Goal: Task Accomplishment & Management: Manage account settings

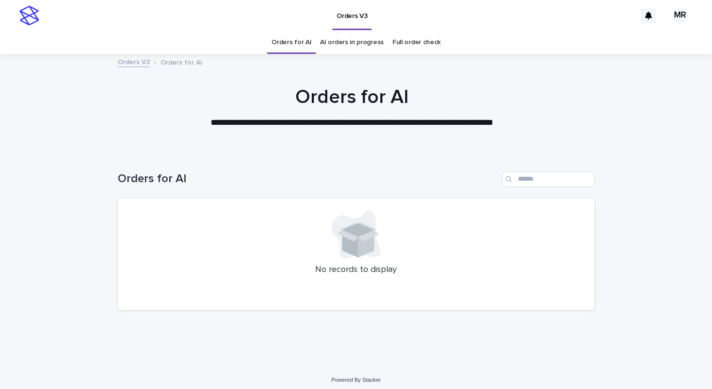
click at [463, 95] on h1 "Orders for AI" at bounding box center [352, 97] width 476 height 23
click at [172, 28] on div "Orders V3" at bounding box center [340, 15] width 592 height 31
click at [158, 35] on div "Orders for AI AI orders in progress Full order check" at bounding box center [356, 42] width 712 height 23
click at [348, 46] on link "AI orders in progress" at bounding box center [352, 42] width 64 height 23
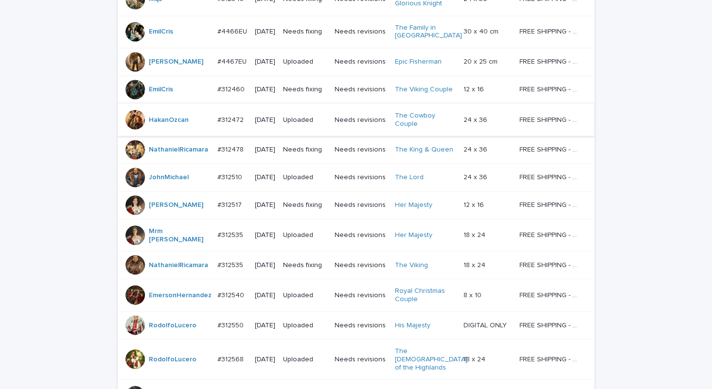
scroll to position [812, 0]
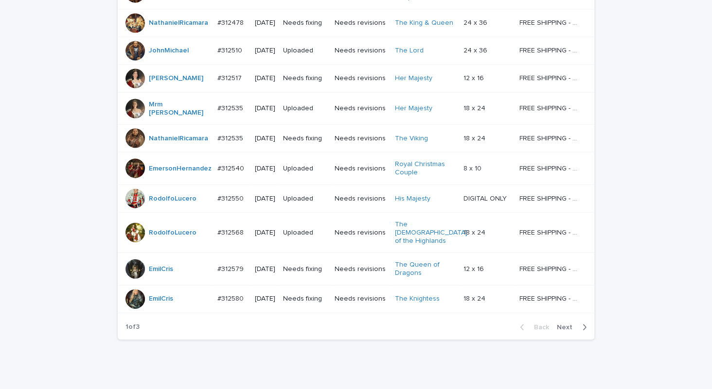
click at [557, 324] on span "Next" at bounding box center [567, 327] width 21 height 7
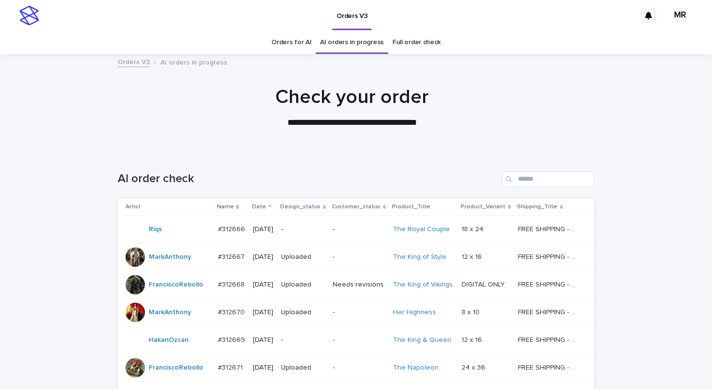
click at [288, 42] on link "Orders for AI" at bounding box center [291, 42] width 40 height 23
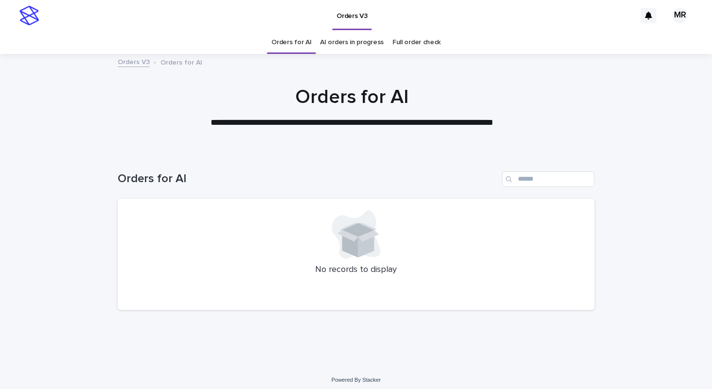
click at [88, 17] on div "Orders V3" at bounding box center [340, 15] width 592 height 31
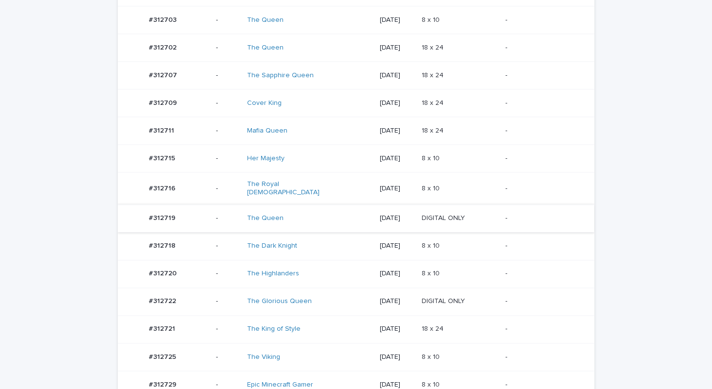
scroll to position [467, 0]
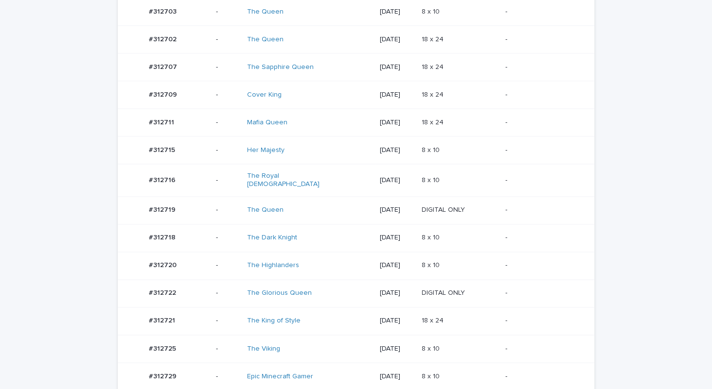
click at [317, 178] on div "The Royal Ladies" at bounding box center [309, 180] width 124 height 24
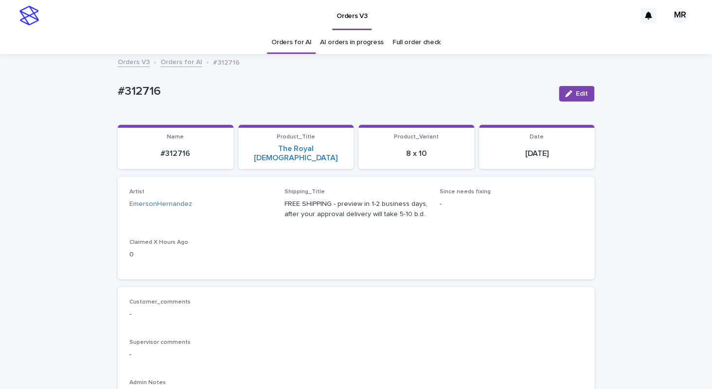
drag, startPoint x: 567, startPoint y: 97, endPoint x: 282, endPoint y: 71, distance: 286.1
click at [566, 97] on button "Edit" at bounding box center [576, 94] width 35 height 16
click at [283, 45] on link "Orders for AI" at bounding box center [291, 42] width 40 height 23
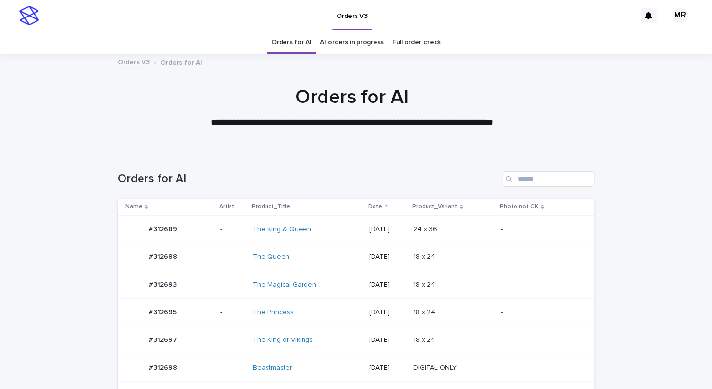
scroll to position [426, 0]
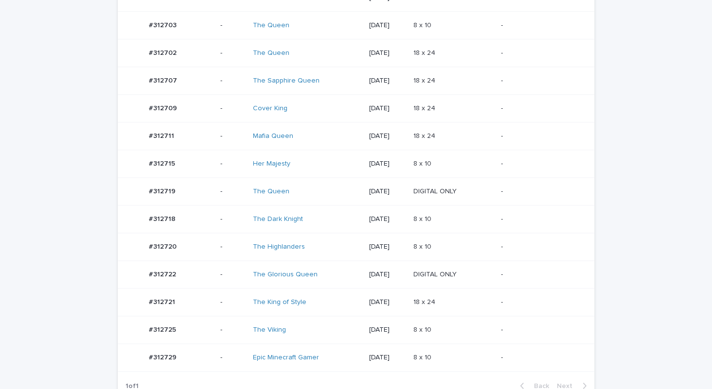
click at [316, 248] on div "The Highlanders" at bounding box center [307, 247] width 108 height 16
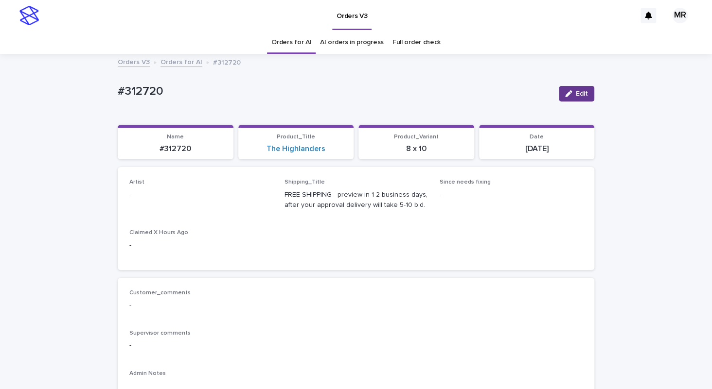
click at [581, 92] on span "Edit" at bounding box center [582, 93] width 12 height 7
click at [165, 196] on div "Select..." at bounding box center [195, 200] width 130 height 16
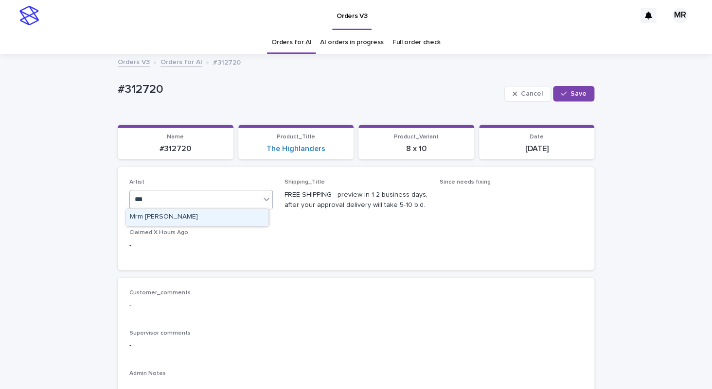
type input "***"
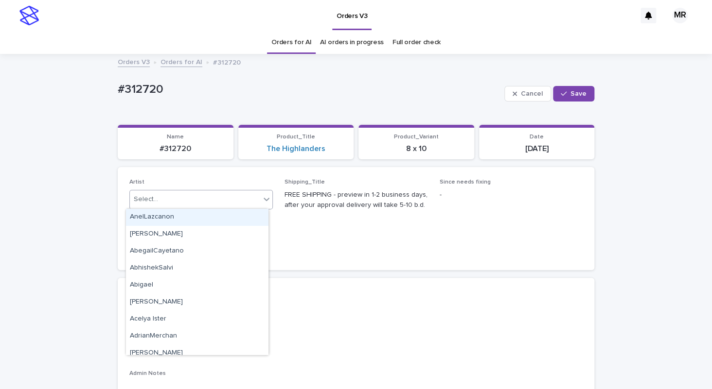
click at [190, 200] on div "Select..." at bounding box center [195, 200] width 130 height 16
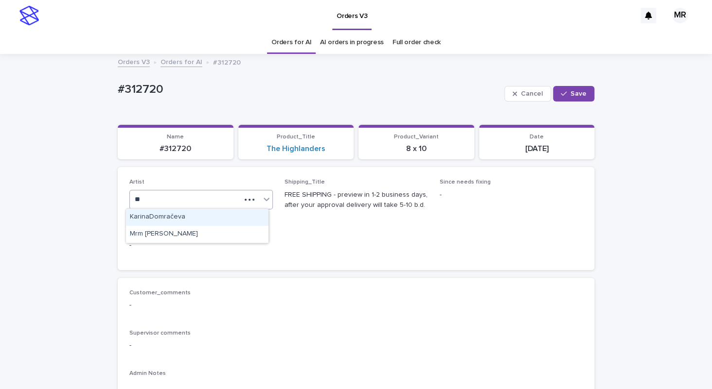
type input "***"
click at [150, 213] on div "Mrm Ramishvili" at bounding box center [197, 217] width 142 height 17
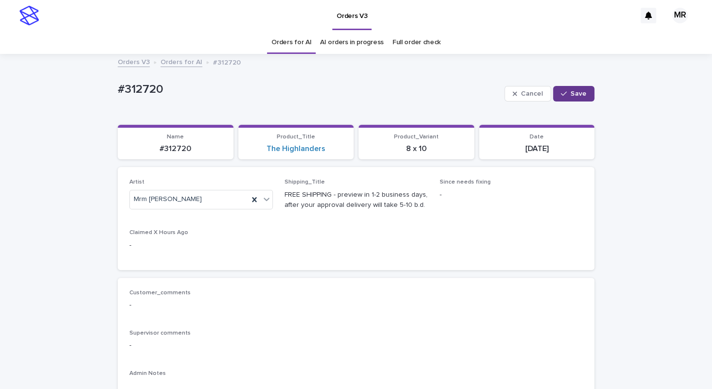
drag, startPoint x: 562, startPoint y: 89, endPoint x: 410, endPoint y: 5, distance: 173.9
click at [559, 87] on button "Save" at bounding box center [573, 94] width 41 height 16
drag, startPoint x: 159, startPoint y: 96, endPoint x: 41, endPoint y: 95, distance: 118.6
click at [118, 95] on div "#312720" at bounding box center [334, 91] width 433 height 16
copy p "#312720"
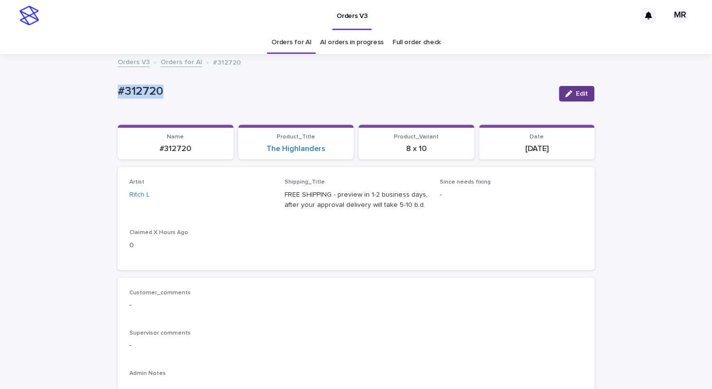
click at [569, 88] on button "Edit" at bounding box center [576, 94] width 35 height 16
click at [252, 199] on icon at bounding box center [254, 199] width 4 height 5
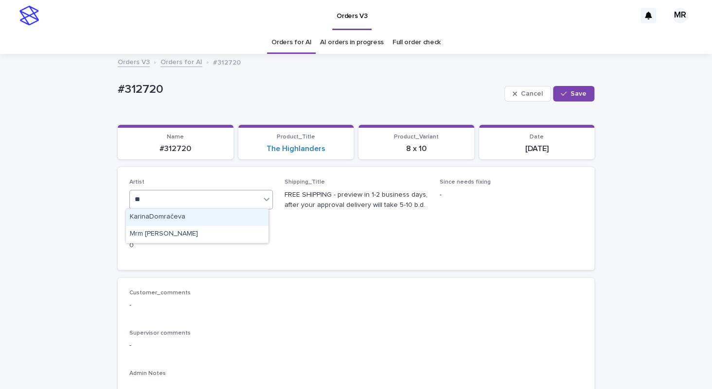
type input "***"
click at [192, 217] on div "Mrm Ramishvili" at bounding box center [197, 217] width 142 height 17
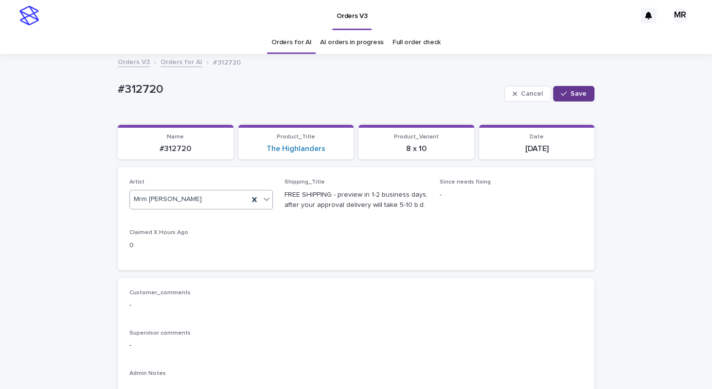
click at [580, 92] on span "Save" at bounding box center [578, 93] width 16 height 7
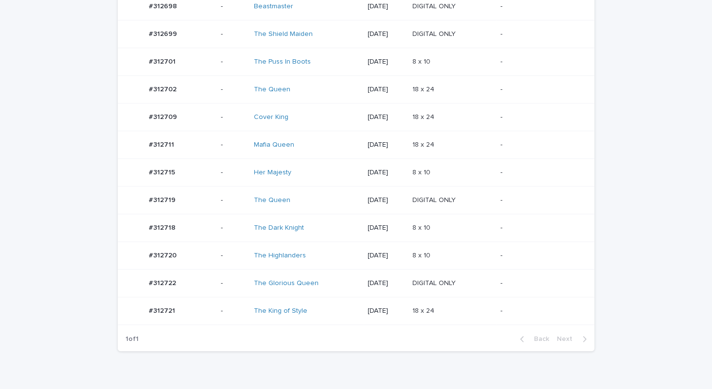
scroll to position [42, 0]
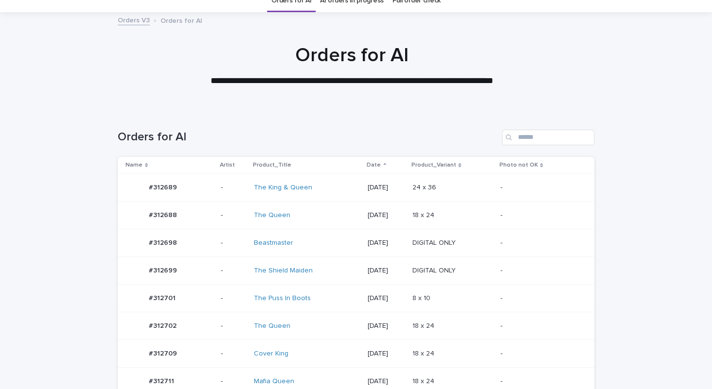
click at [327, 189] on div "The King & Queen" at bounding box center [307, 188] width 106 height 16
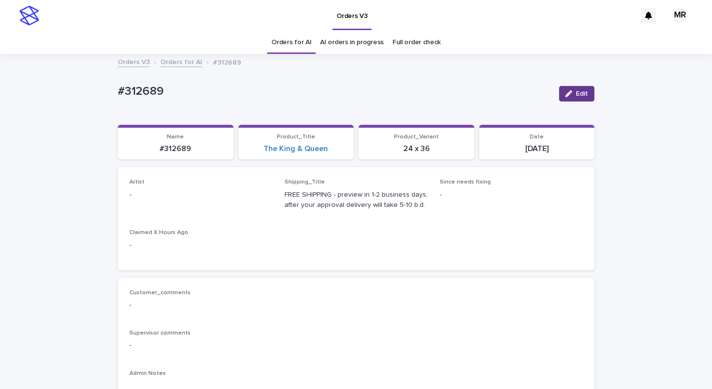
click at [579, 94] on span "Edit" at bounding box center [582, 93] width 12 height 7
click at [178, 201] on div "Select..." at bounding box center [185, 200] width 111 height 16
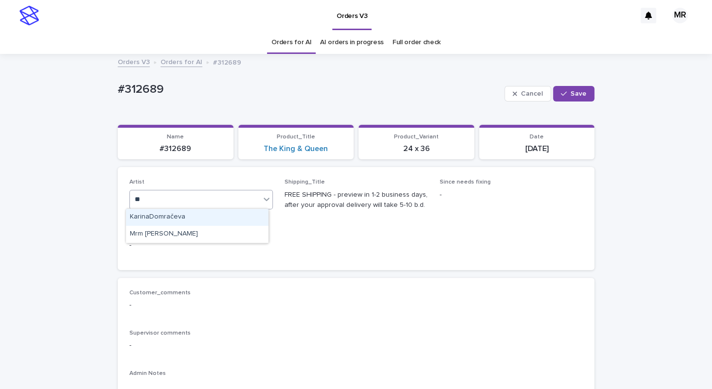
type input "***"
click at [159, 211] on div "Mrm [PERSON_NAME]" at bounding box center [197, 217] width 142 height 17
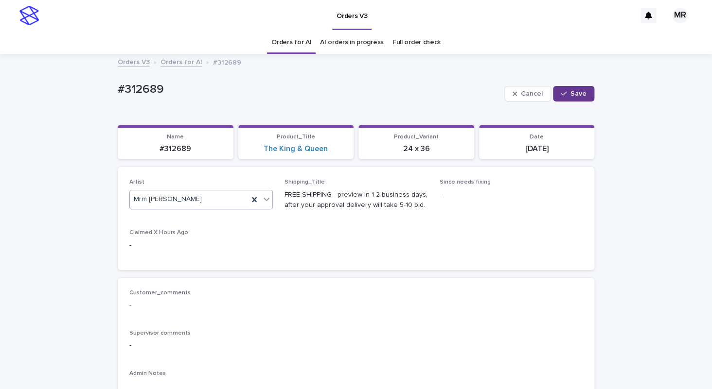
click at [575, 93] on span "Save" at bounding box center [578, 93] width 16 height 7
drag, startPoint x: 113, startPoint y: 97, endPoint x: 42, endPoint y: 98, distance: 71.0
click at [118, 97] on div "#312689" at bounding box center [334, 91] width 433 height 16
copy p "#312689"
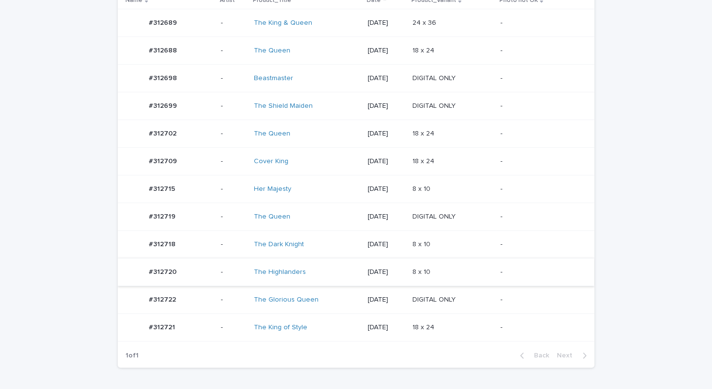
scroll to position [266, 0]
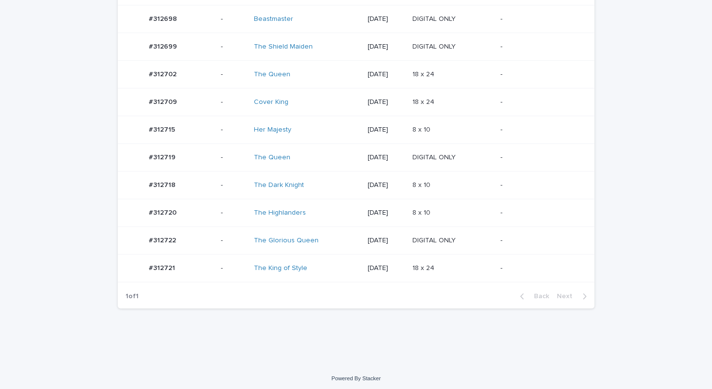
click at [330, 211] on div "The Highlanders" at bounding box center [307, 213] width 106 height 16
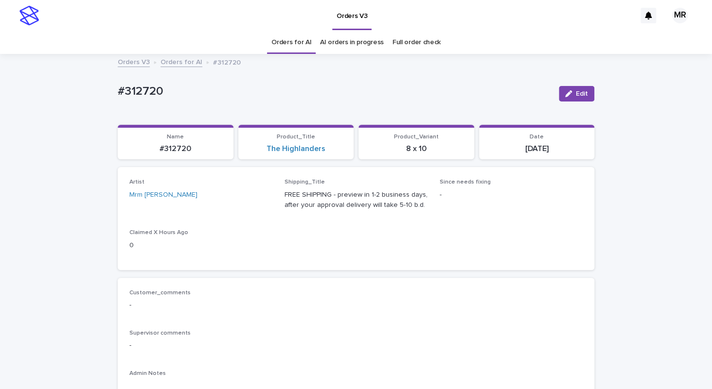
drag, startPoint x: 577, startPoint y: 97, endPoint x: 306, endPoint y: 49, distance: 275.6
click at [576, 99] on button "Edit" at bounding box center [576, 94] width 35 height 16
drag, startPoint x: 308, startPoint y: 35, endPoint x: 290, endPoint y: 49, distance: 22.6
click at [306, 37] on div "Orders for AI" at bounding box center [291, 42] width 49 height 23
click at [287, 50] on link "Orders for AI" at bounding box center [291, 42] width 40 height 23
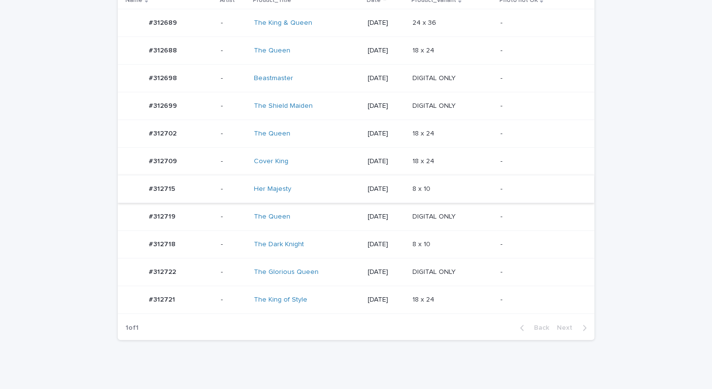
scroll to position [238, 0]
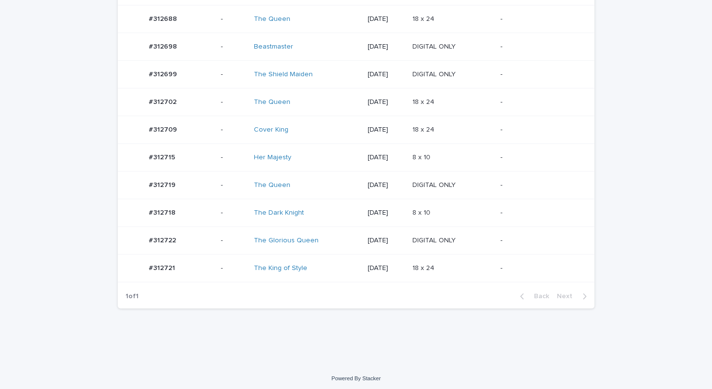
click at [325, 167] on td "Her Majesty" at bounding box center [307, 158] width 114 height 28
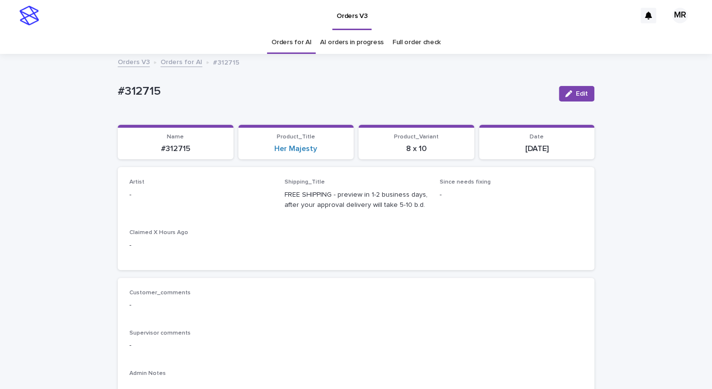
drag, startPoint x: 589, startPoint y: 90, endPoint x: 197, endPoint y: 170, distance: 399.4
click at [588, 90] on button "Edit" at bounding box center [576, 94] width 35 height 16
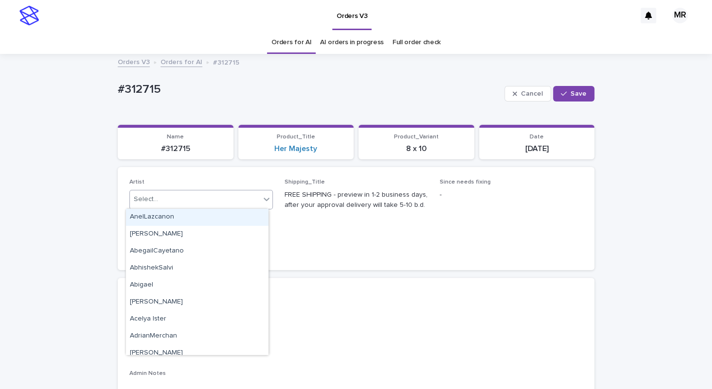
click at [170, 199] on div "Select..." at bounding box center [195, 200] width 130 height 16
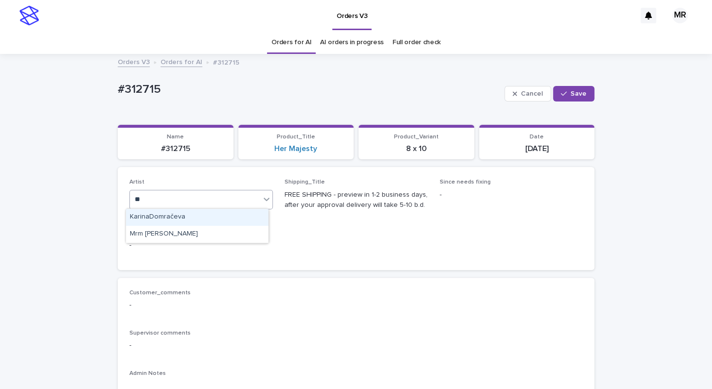
type input "***"
click at [157, 213] on div "Mrm [PERSON_NAME]" at bounding box center [197, 217] width 142 height 17
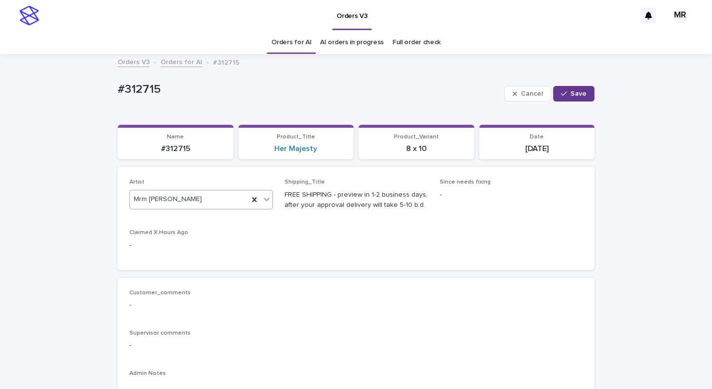
click at [574, 92] on span "Save" at bounding box center [578, 93] width 16 height 7
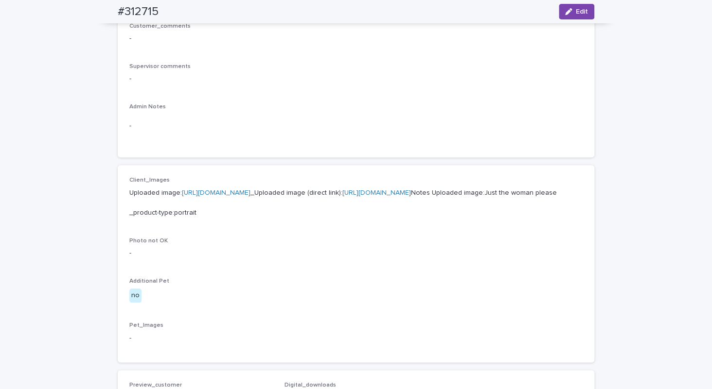
scroll to position [29, 0]
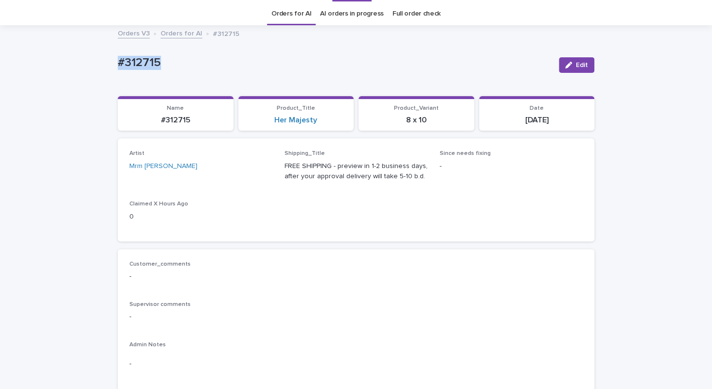
drag, startPoint x: 185, startPoint y: 69, endPoint x: 63, endPoint y: 65, distance: 122.1
click at [118, 63] on div "#312715" at bounding box center [334, 62] width 433 height 16
copy p "#312715"
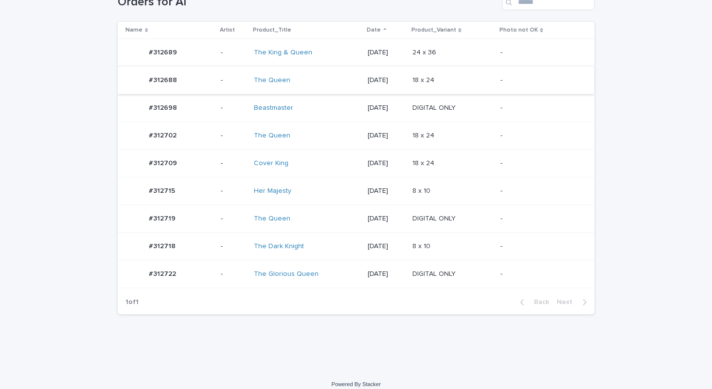
scroll to position [183, 0]
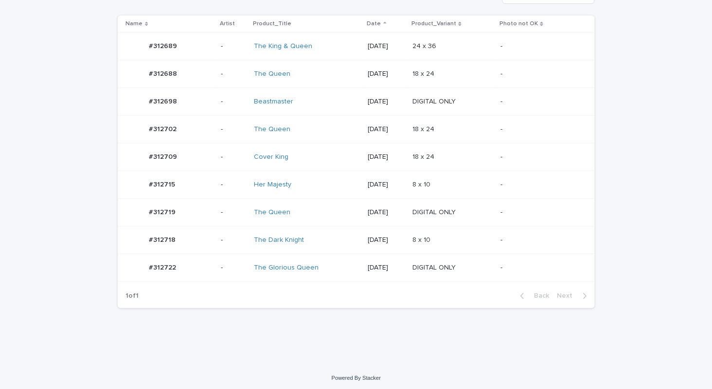
click at [306, 158] on div "Cover King" at bounding box center [294, 157] width 81 height 8
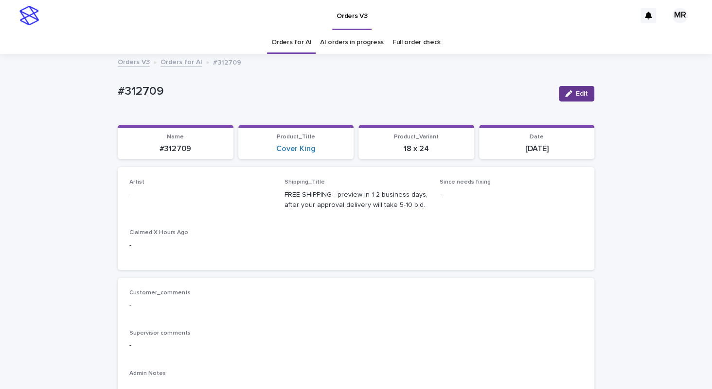
click at [576, 94] on span "Edit" at bounding box center [582, 93] width 12 height 7
click at [197, 199] on div "Select..." at bounding box center [195, 200] width 130 height 16
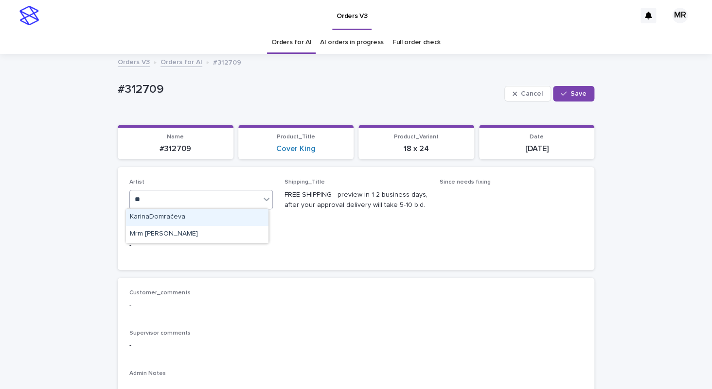
type input "***"
click at [171, 217] on div "Mrm [PERSON_NAME]" at bounding box center [197, 217] width 142 height 17
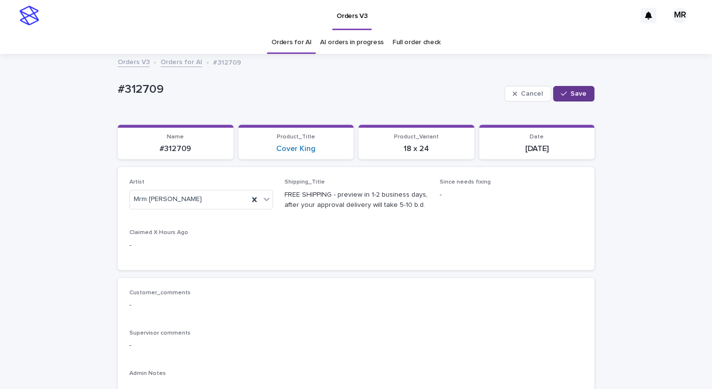
click at [581, 96] on span "Save" at bounding box center [578, 93] width 16 height 7
drag, startPoint x: 155, startPoint y: 96, endPoint x: 53, endPoint y: 84, distance: 102.3
click at [118, 84] on div "#312709" at bounding box center [334, 91] width 433 height 16
copy p "#312709"
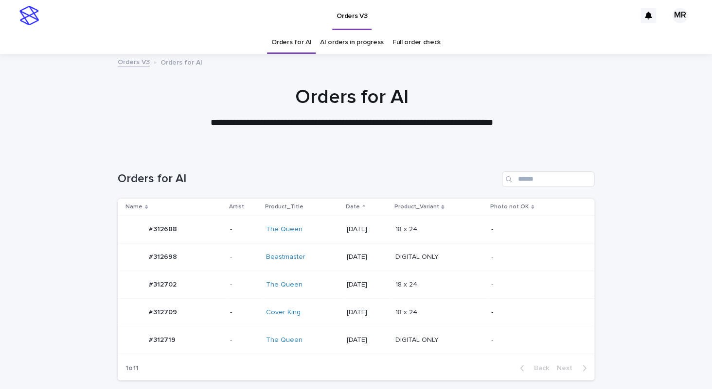
scroll to position [73, 0]
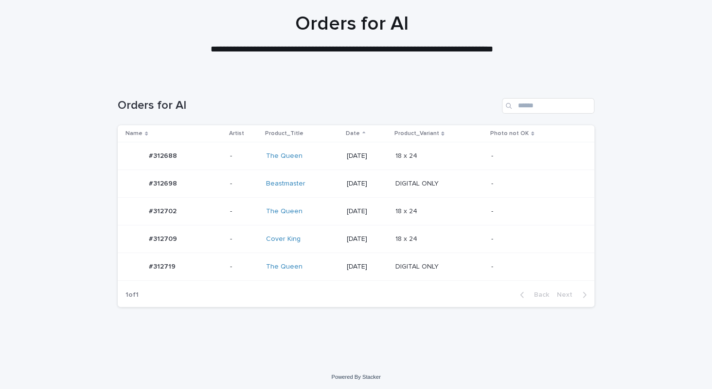
click at [315, 188] on div "Beastmaster" at bounding box center [302, 184] width 73 height 16
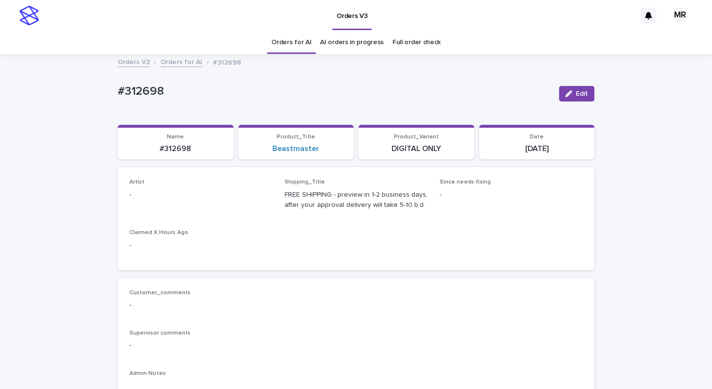
drag, startPoint x: 576, startPoint y: 94, endPoint x: 193, endPoint y: 220, distance: 402.2
click at [570, 91] on div "button" at bounding box center [570, 93] width 11 height 7
click at [183, 203] on div "Select..." at bounding box center [195, 200] width 130 height 16
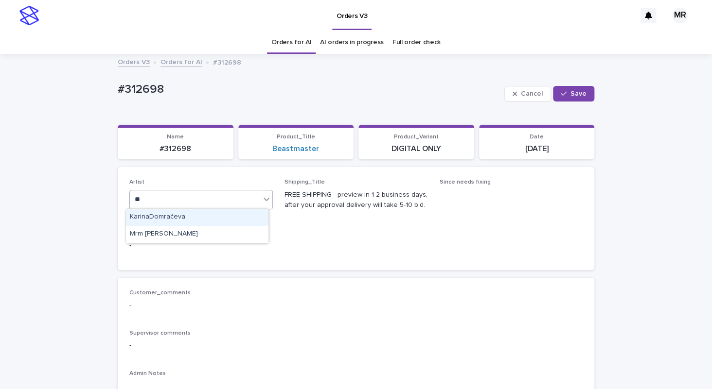
type input "***"
click at [167, 214] on div "Mrm Ramishvili" at bounding box center [197, 217] width 142 height 17
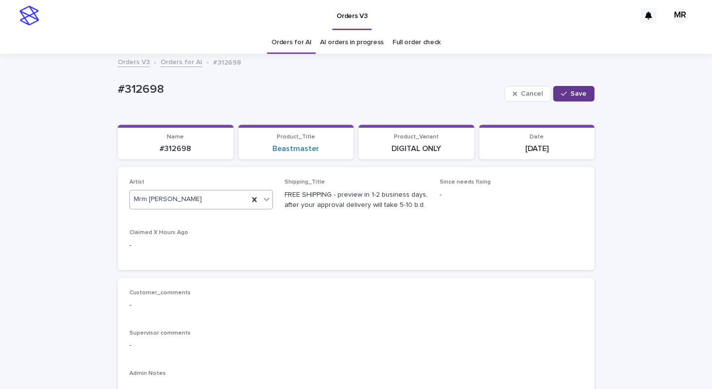
click at [571, 89] on button "Save" at bounding box center [573, 94] width 41 height 16
drag, startPoint x: 177, startPoint y: 94, endPoint x: 53, endPoint y: 89, distance: 124.5
click at [118, 89] on div "#312698" at bounding box center [334, 91] width 433 height 16
copy p "#312698"
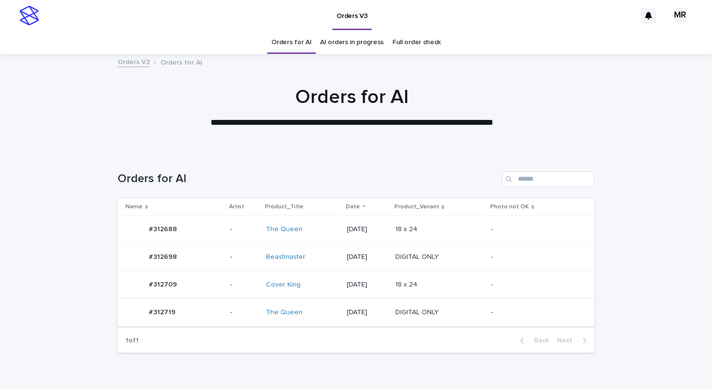
scroll to position [46, 0]
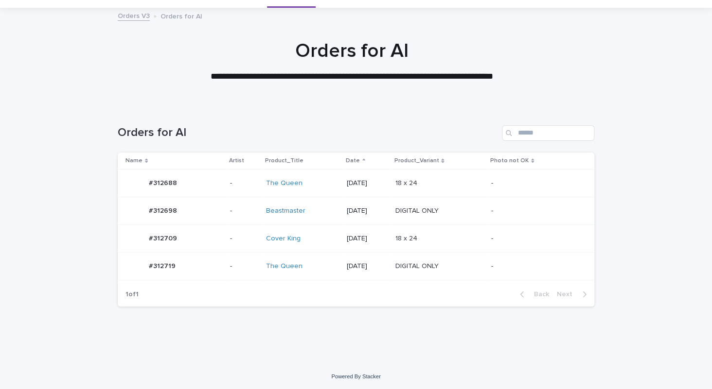
click at [309, 245] on div "Cover King" at bounding box center [302, 239] width 73 height 16
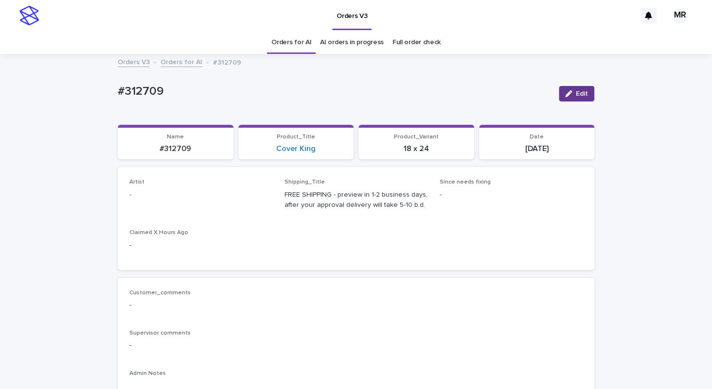
click at [572, 93] on div "button" at bounding box center [570, 93] width 11 height 7
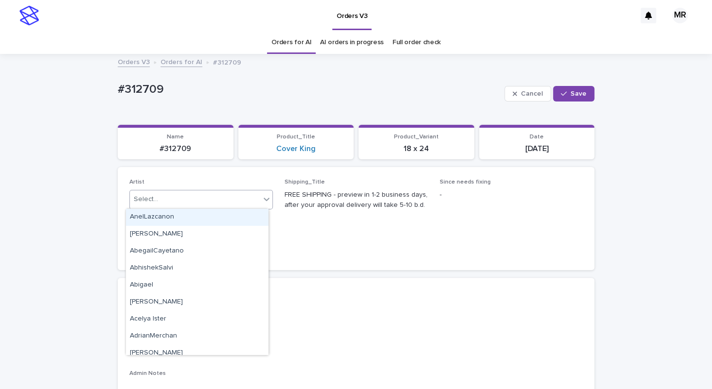
click at [173, 198] on div "Select..." at bounding box center [195, 200] width 130 height 16
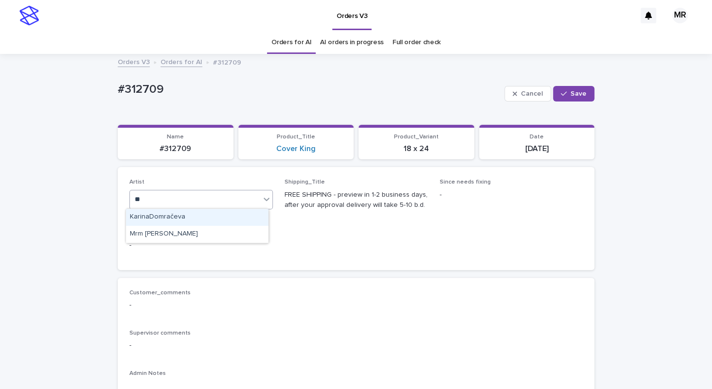
type input "***"
click at [147, 218] on div "Mrm Ramishvili" at bounding box center [197, 217] width 142 height 17
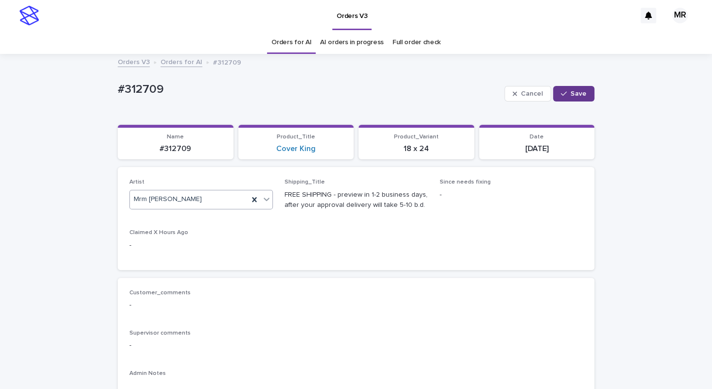
click at [570, 96] on span "Save" at bounding box center [578, 93] width 16 height 7
drag, startPoint x: 172, startPoint y: 95, endPoint x: 74, endPoint y: 95, distance: 98.2
click at [118, 95] on div "#312709" at bounding box center [334, 91] width 433 height 16
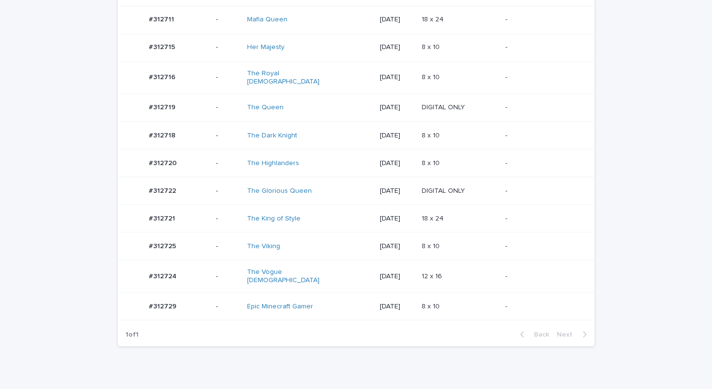
scroll to position [683, 0]
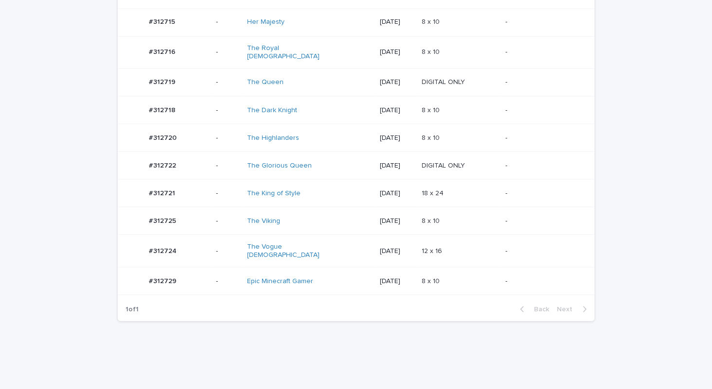
click at [328, 240] on div "The Vogue Lady" at bounding box center [309, 251] width 124 height 24
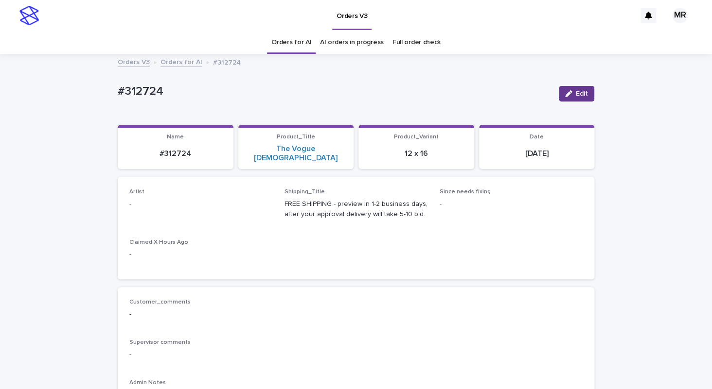
click at [568, 90] on div "button" at bounding box center [570, 93] width 11 height 7
click at [158, 201] on div "Select..." at bounding box center [195, 209] width 130 height 16
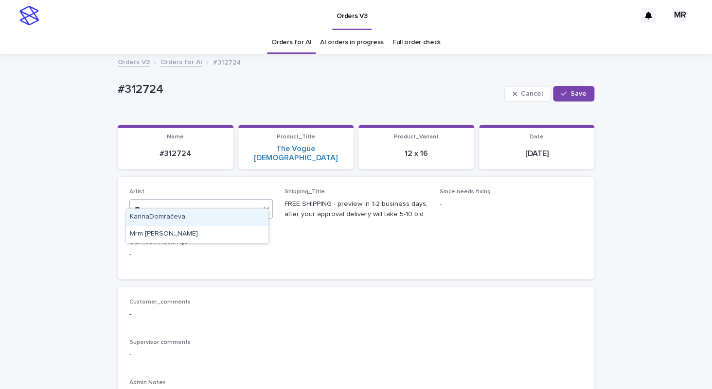
type input "***"
click at [145, 213] on div "Mrm [PERSON_NAME]" at bounding box center [197, 217] width 142 height 17
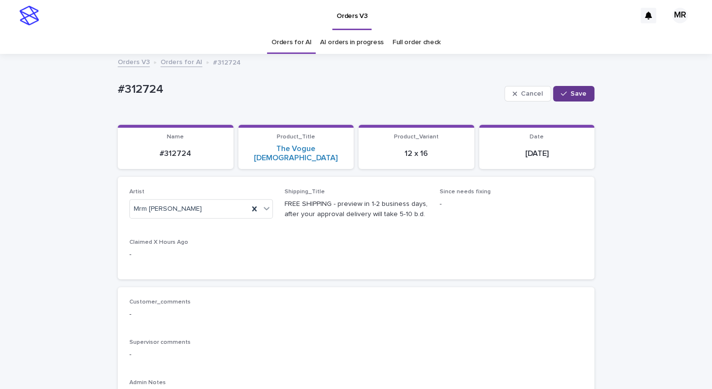
click at [582, 92] on span "Save" at bounding box center [578, 93] width 16 height 7
drag, startPoint x: 164, startPoint y: 97, endPoint x: 43, endPoint y: 95, distance: 120.6
copy p "#312724"
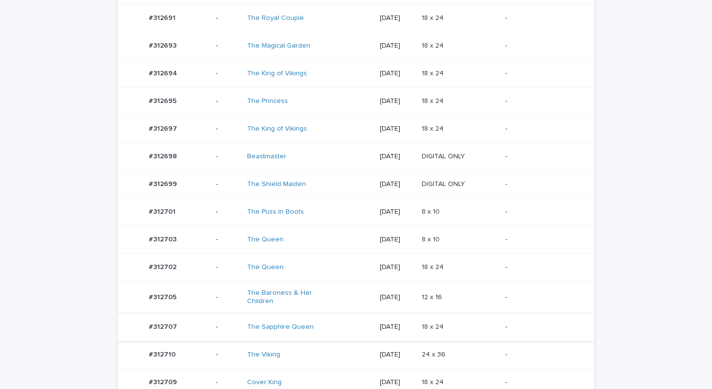
scroll to position [361, 0]
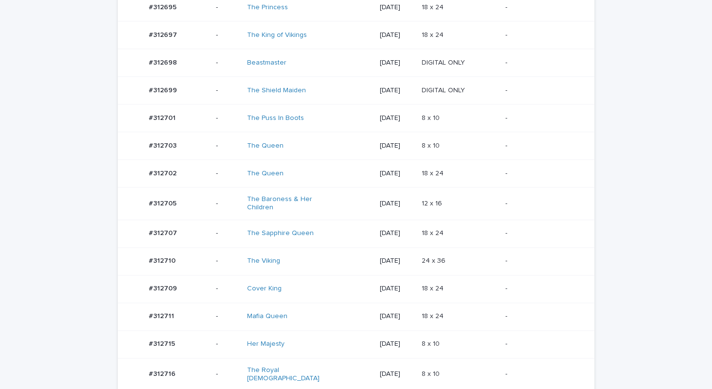
click at [333, 211] on div "The Baroness & Her Children" at bounding box center [309, 204] width 124 height 24
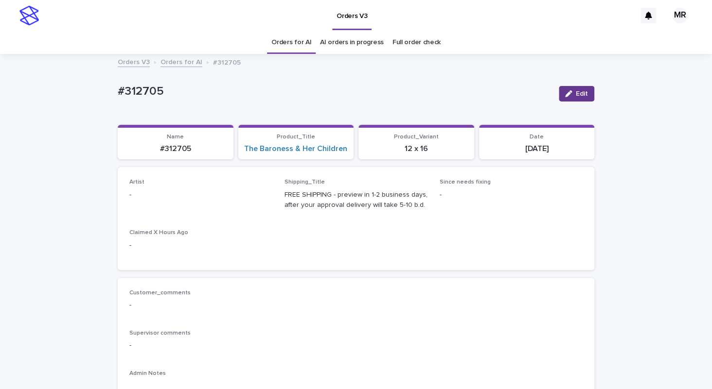
click at [583, 94] on span "Edit" at bounding box center [582, 93] width 12 height 7
click at [187, 200] on div "Select..." at bounding box center [185, 200] width 111 height 16
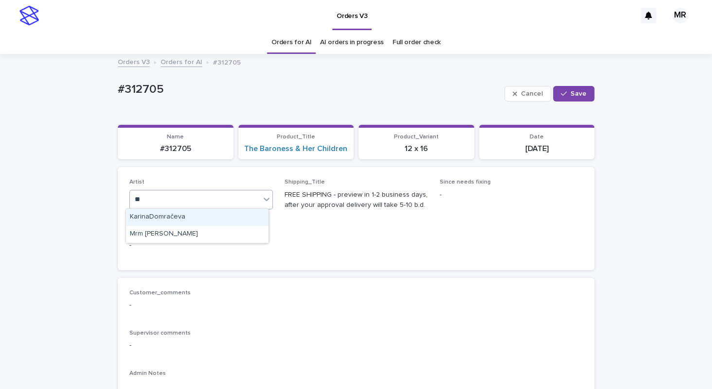
type input "***"
click at [167, 214] on div "Mrm Ramishvili" at bounding box center [197, 217] width 142 height 17
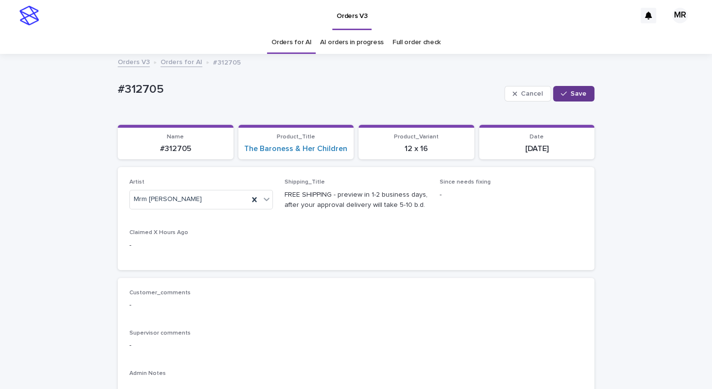
click at [581, 92] on span "Save" at bounding box center [578, 93] width 16 height 7
click at [296, 149] on link "The Baroness & Her Children" at bounding box center [295, 148] width 103 height 9
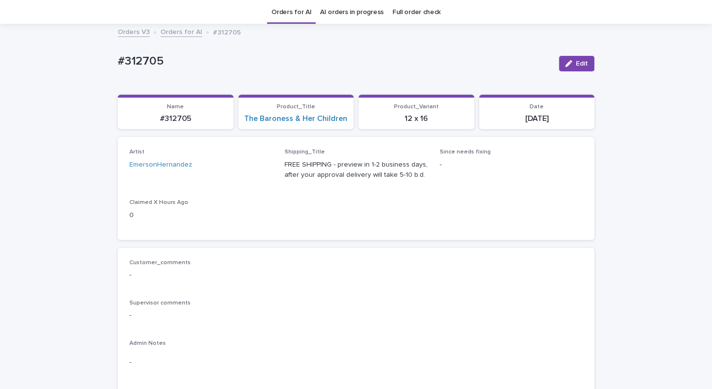
scroll to position [31, 0]
drag, startPoint x: 173, startPoint y: 64, endPoint x: 59, endPoint y: 56, distance: 113.5
click at [118, 56] on div "#312705" at bounding box center [334, 60] width 433 height 16
copy p "#312705"
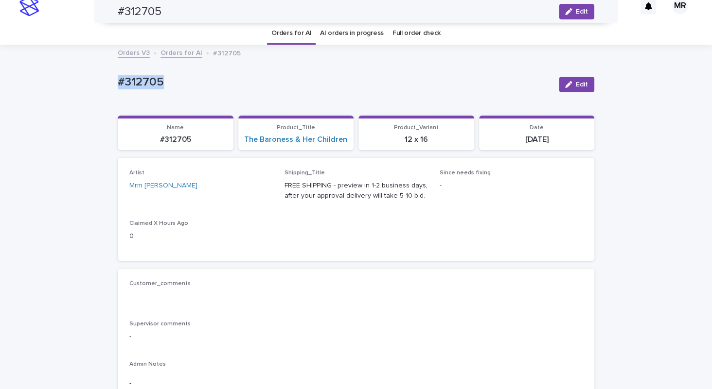
scroll to position [0, 0]
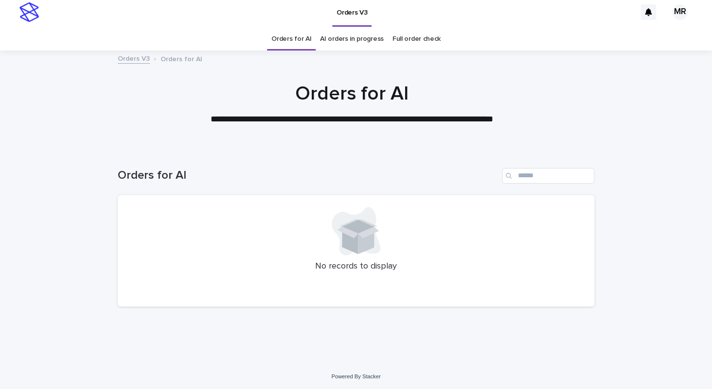
scroll to position [4, 0]
